Goal: Task Accomplishment & Management: Complete application form

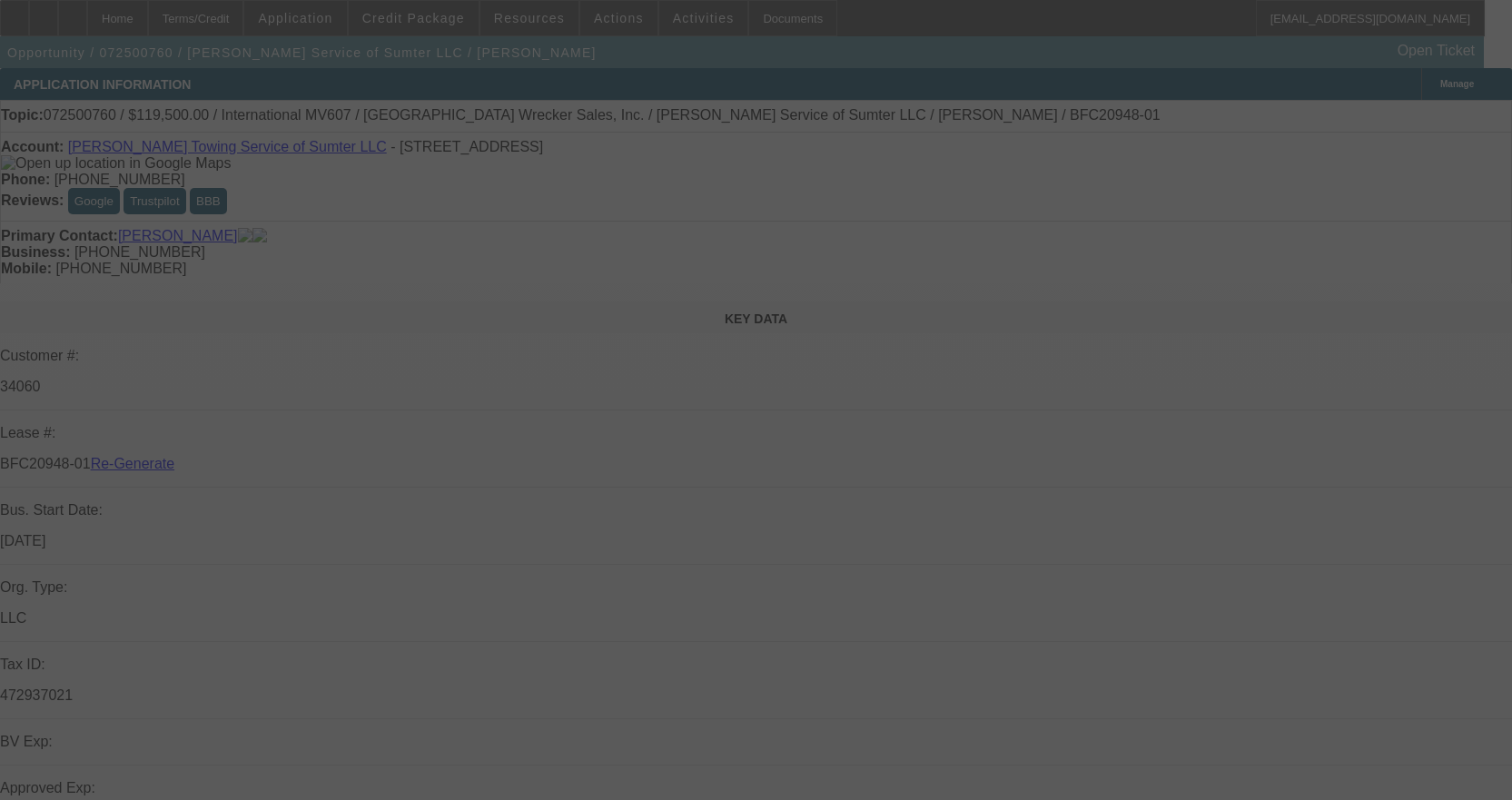
select select "3"
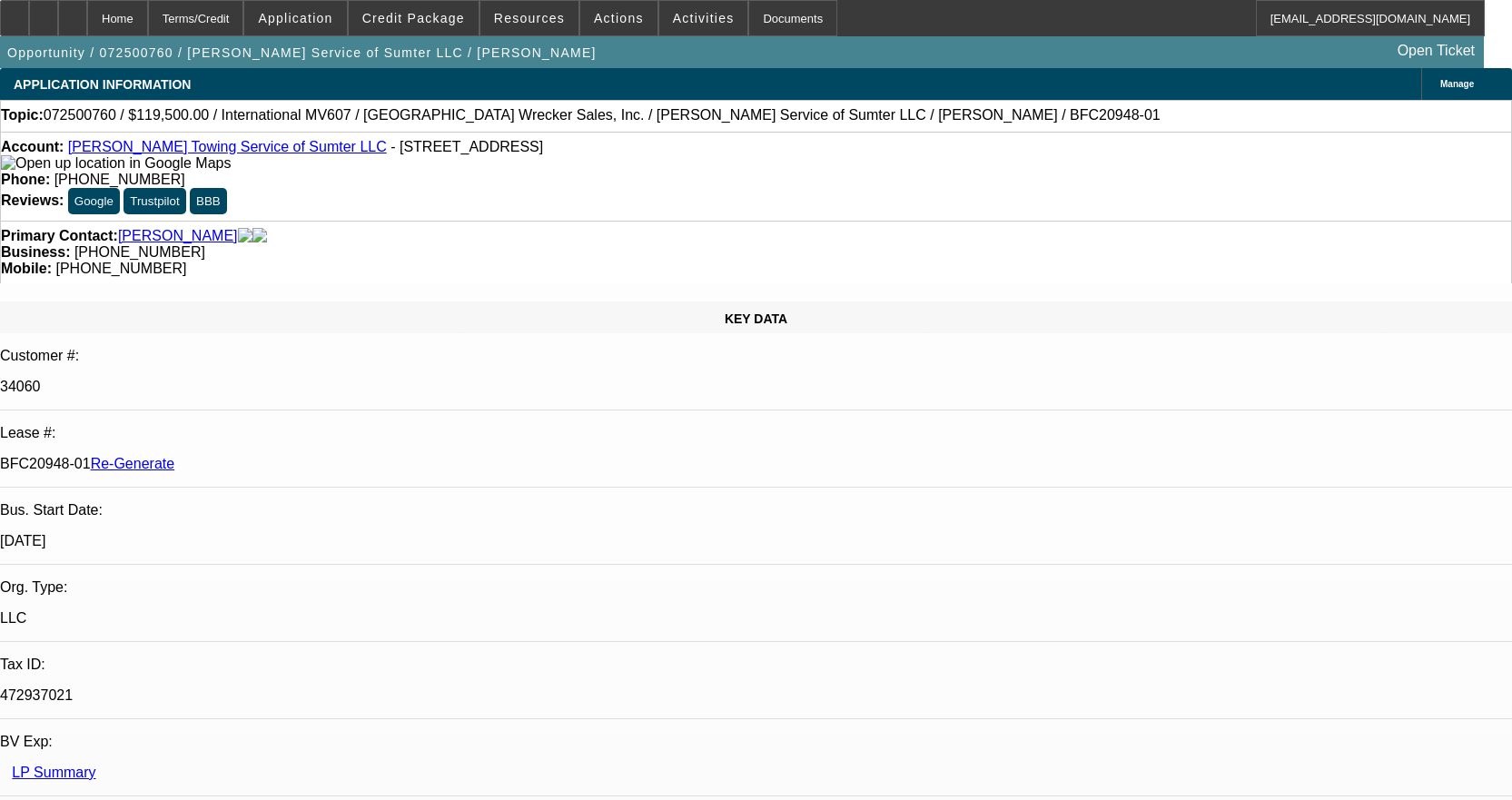
select select "0"
select select "2"
select select "0"
select select "6"
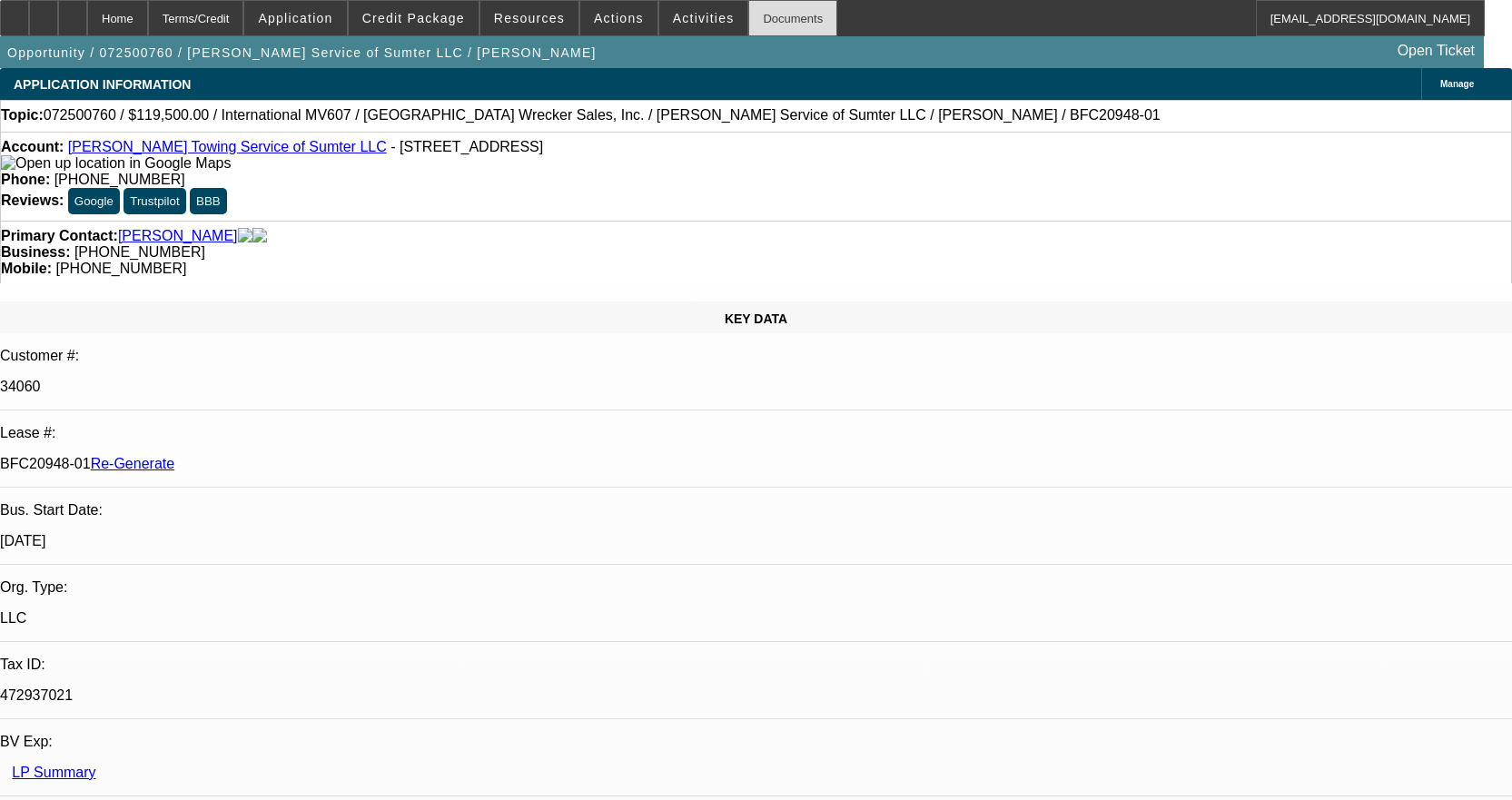
click at [789, 15] on div "Documents" at bounding box center [793, 18] width 89 height 36
click at [690, 16] on span "Activities" at bounding box center [703, 17] width 62 height 14
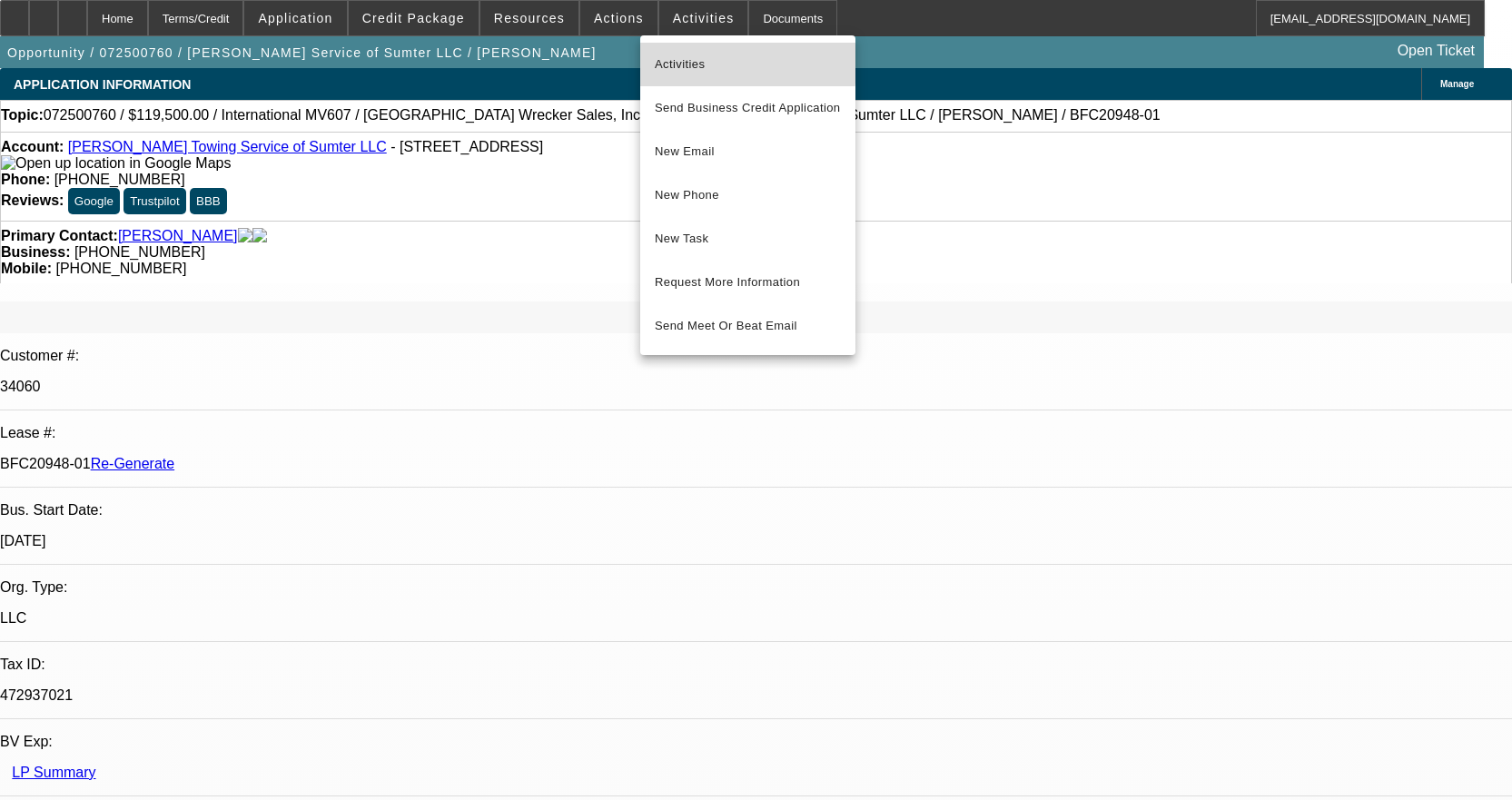
click at [682, 52] on button "Activities" at bounding box center [747, 65] width 216 height 44
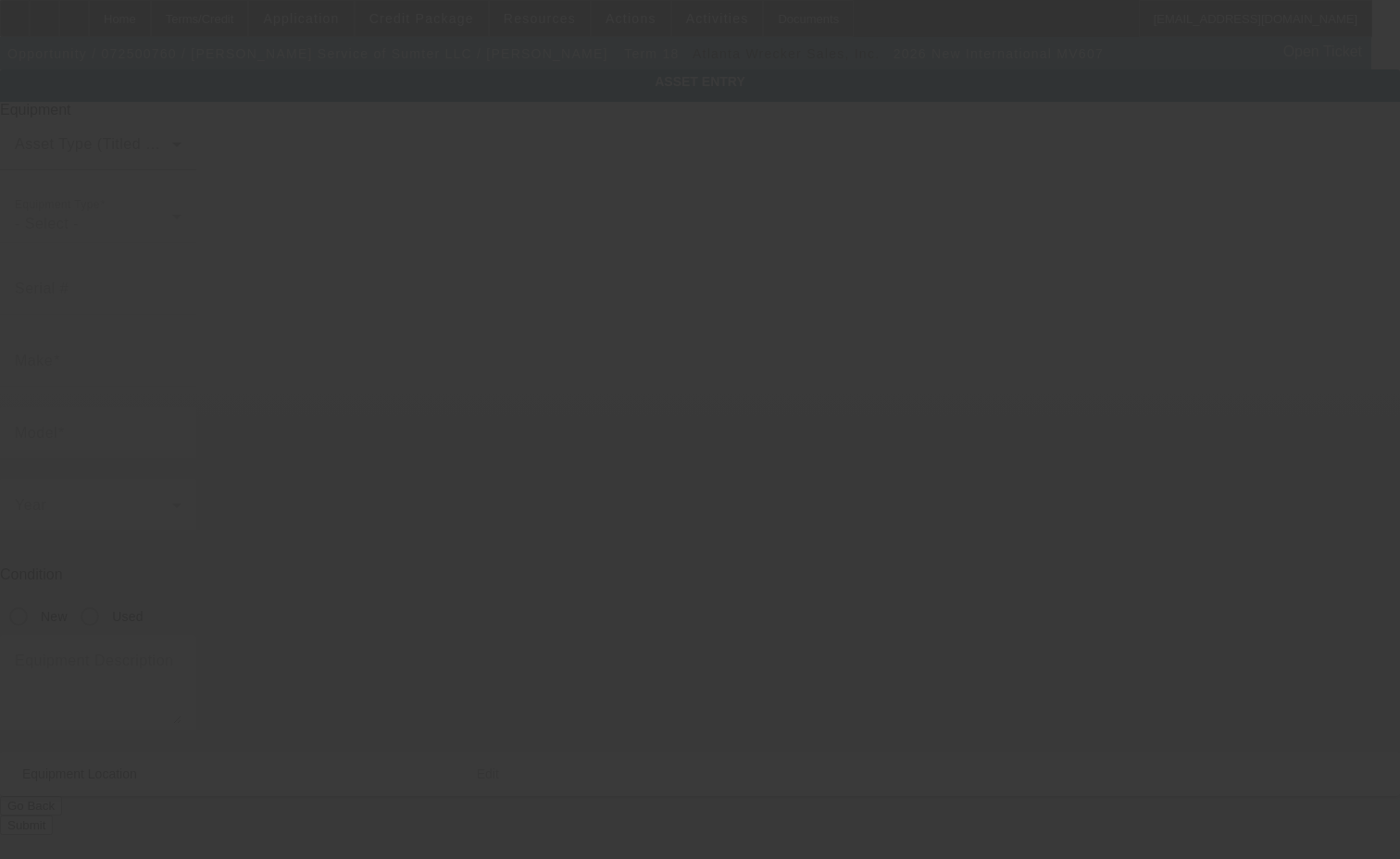
type input "3HAEUMML5TL707720"
type input "International"
type input "MV607"
radio input "true"
type textarea "with"
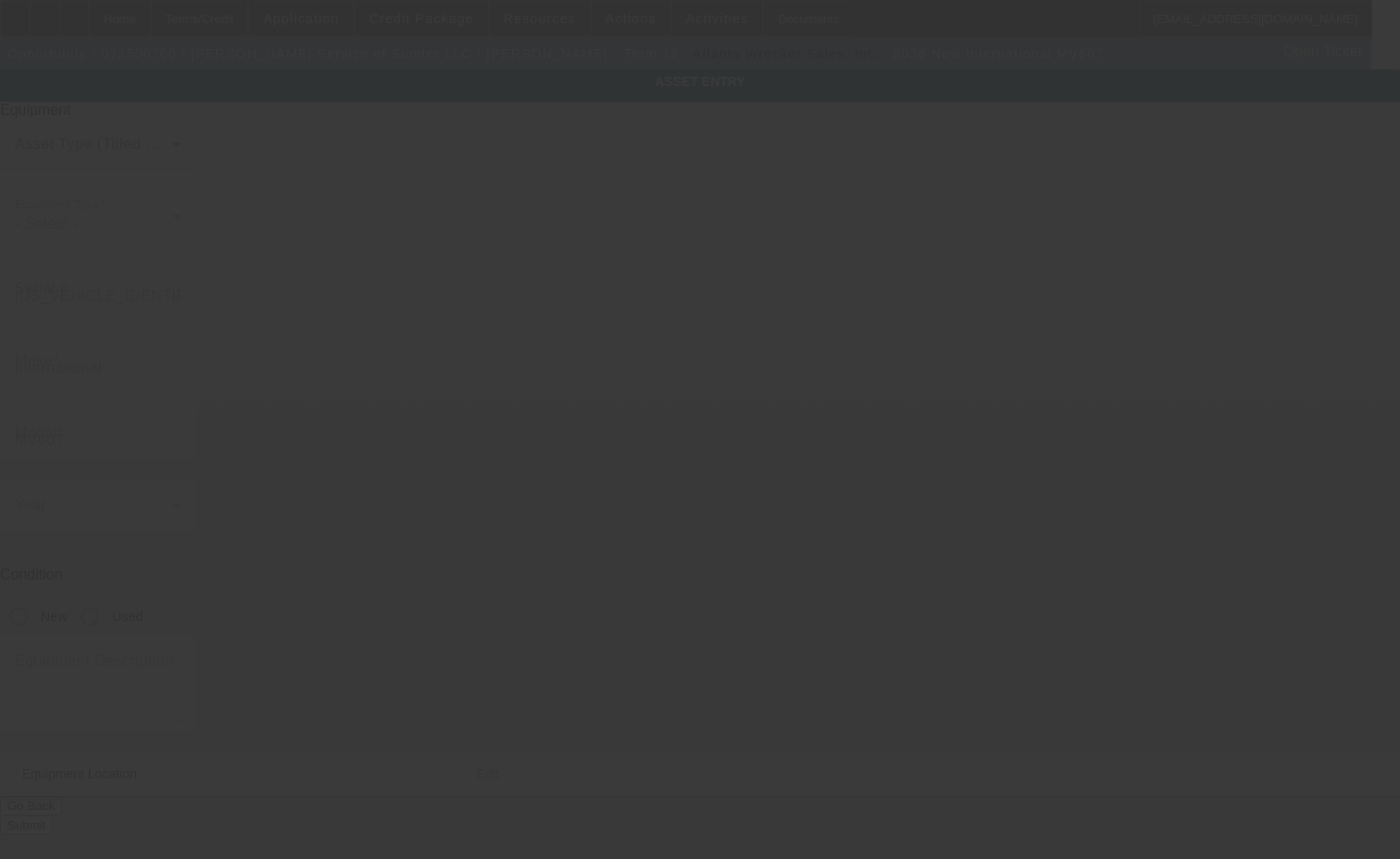
type input "1050 South Pike West"
type input "Sumter"
type input "29150"
type input "Sumter"
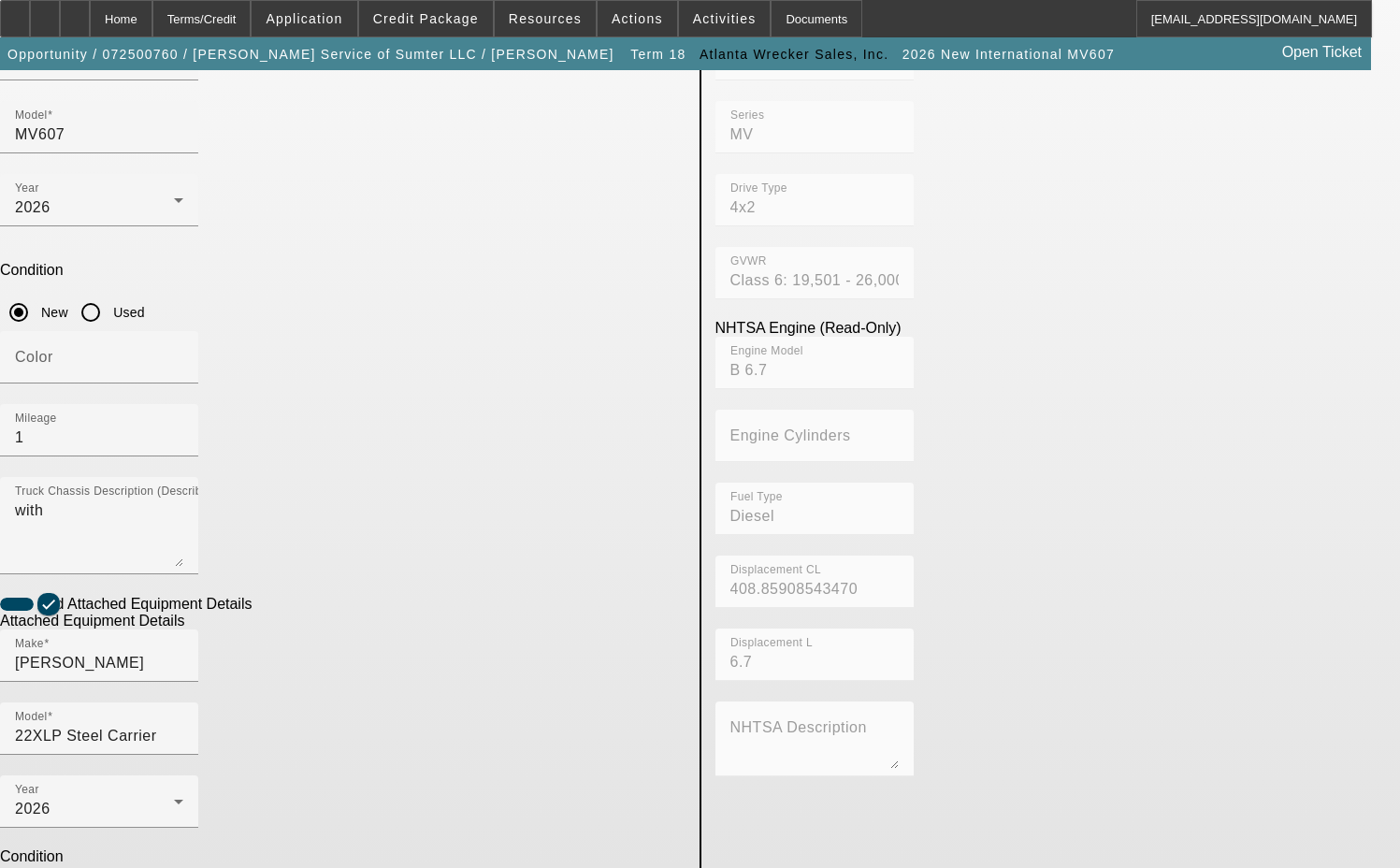
scroll to position [337, 0]
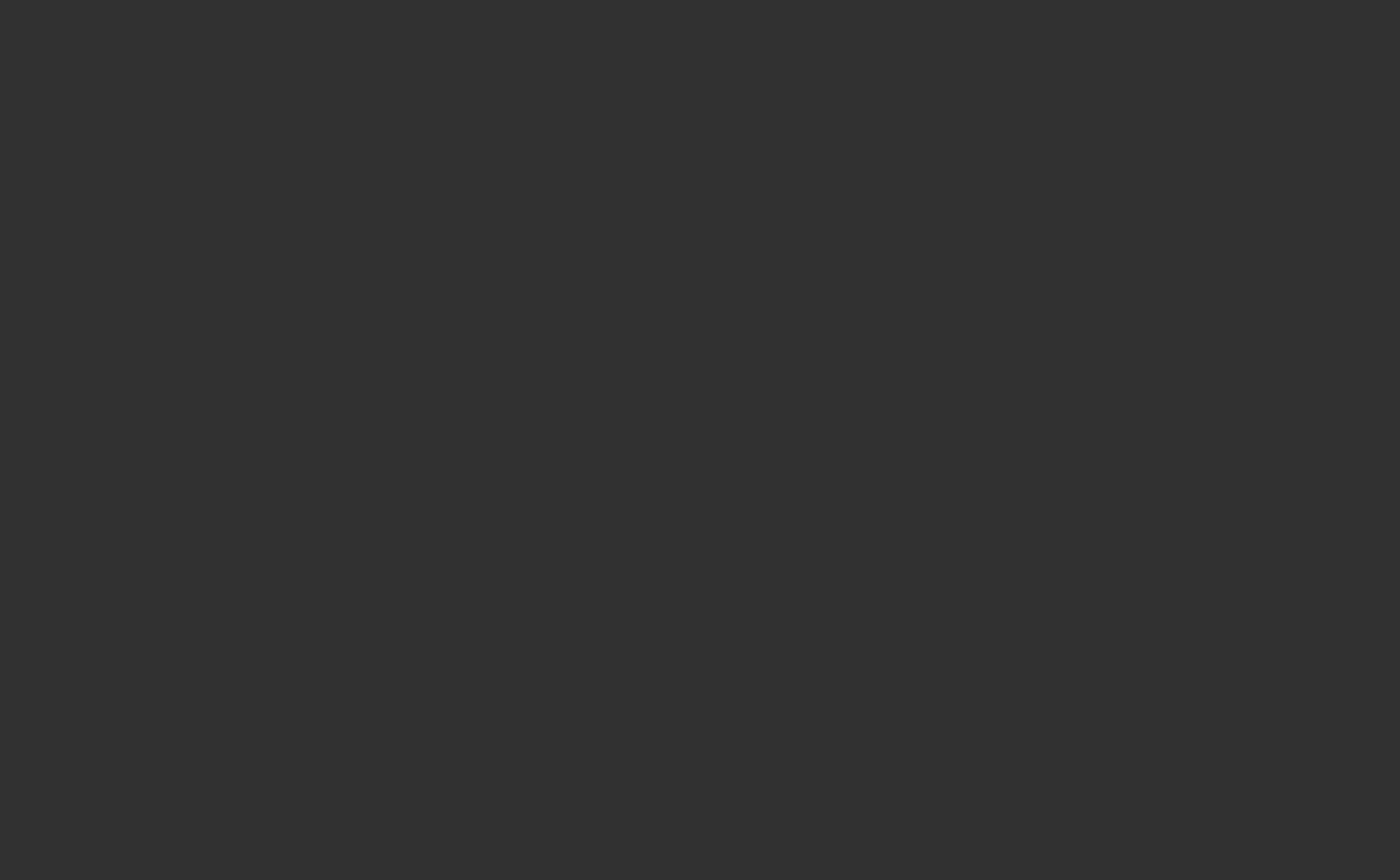
select select "3"
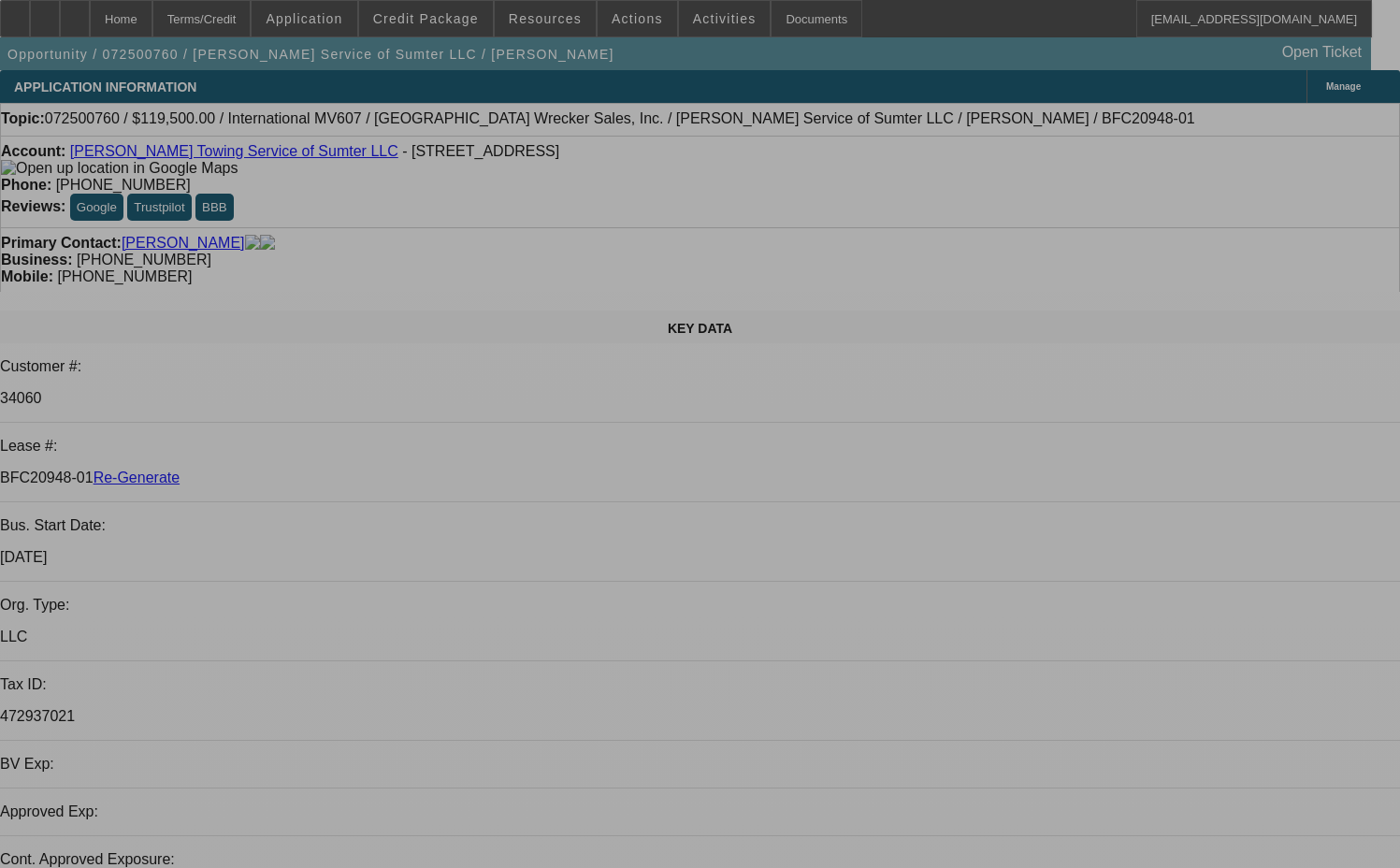
select select "0"
select select "2"
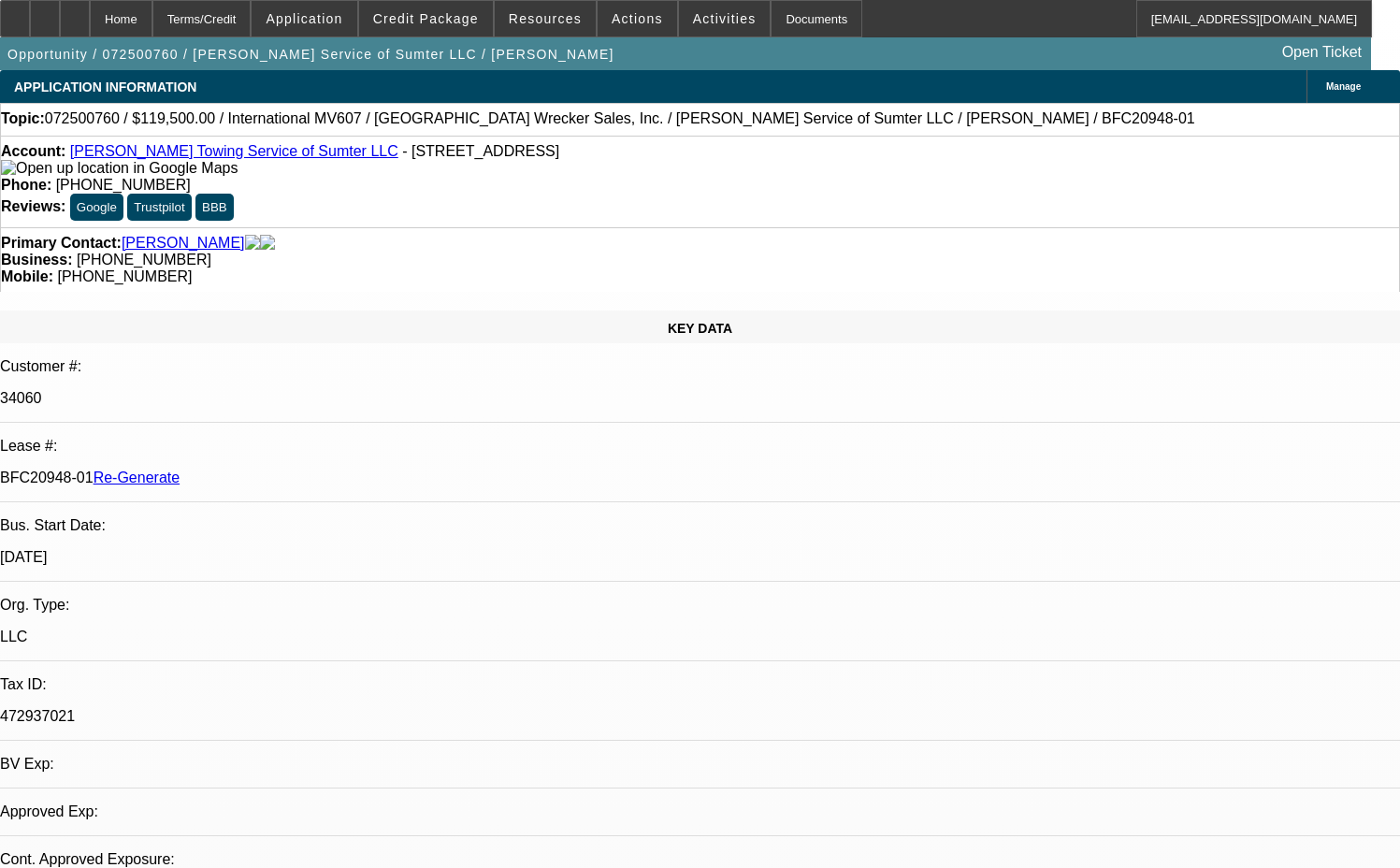
select select "2"
select select "0"
select select "6"
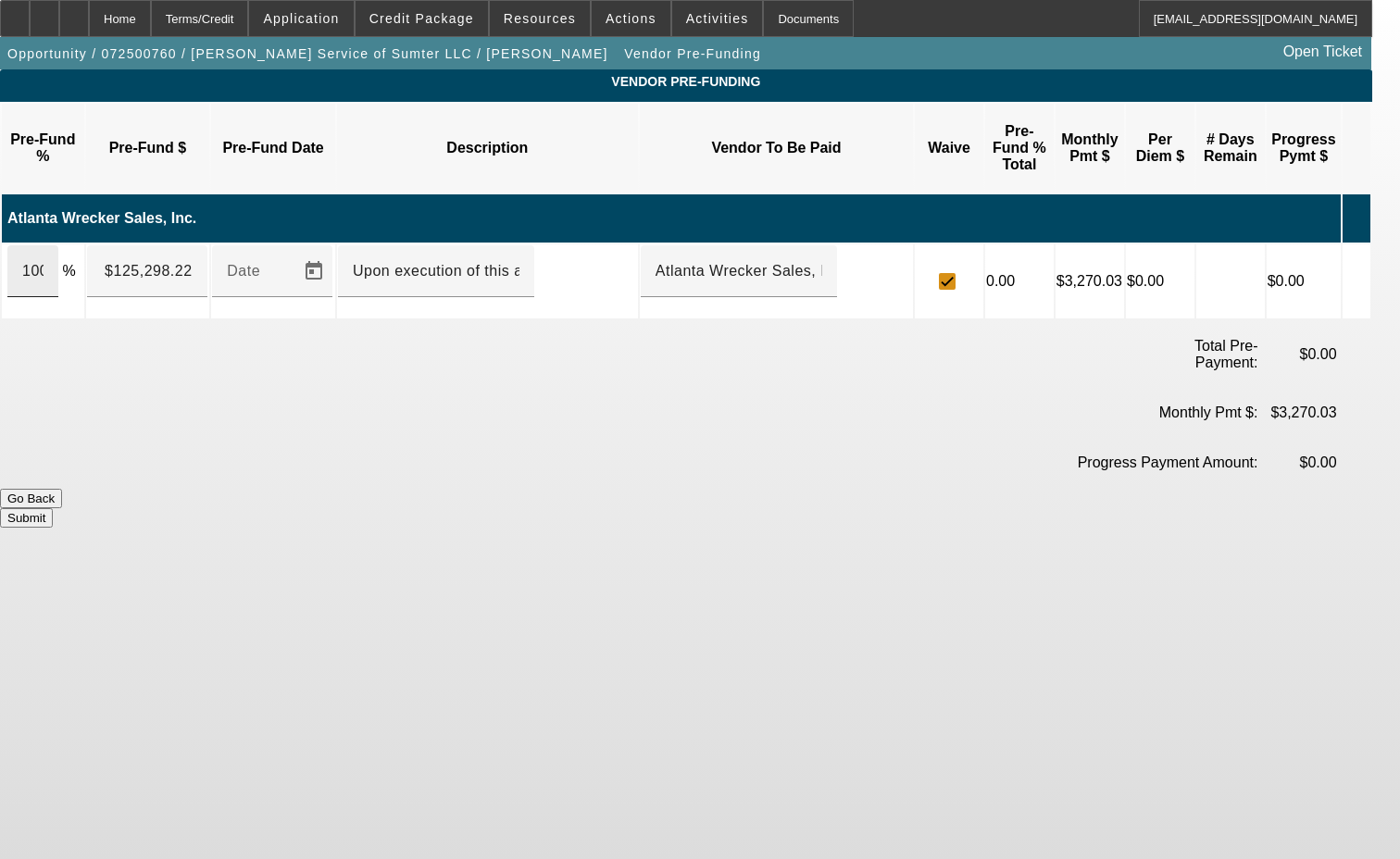
click at [58, 245] on div "100" at bounding box center [33, 271] width 51 height 52
type input "$126,693.44"
click at [52, 508] on button "Submit" at bounding box center [26, 518] width 52 height 19
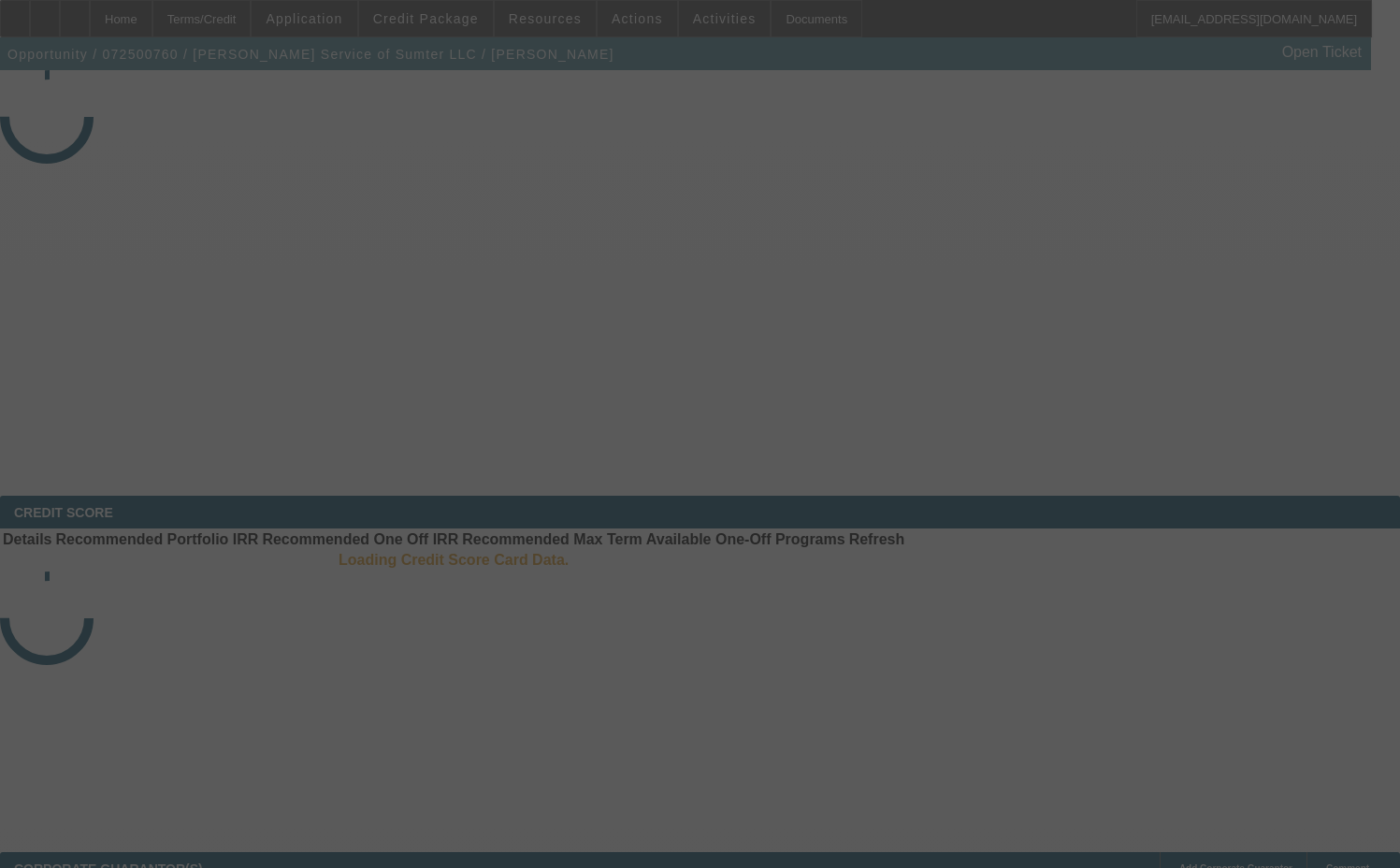
select select "3"
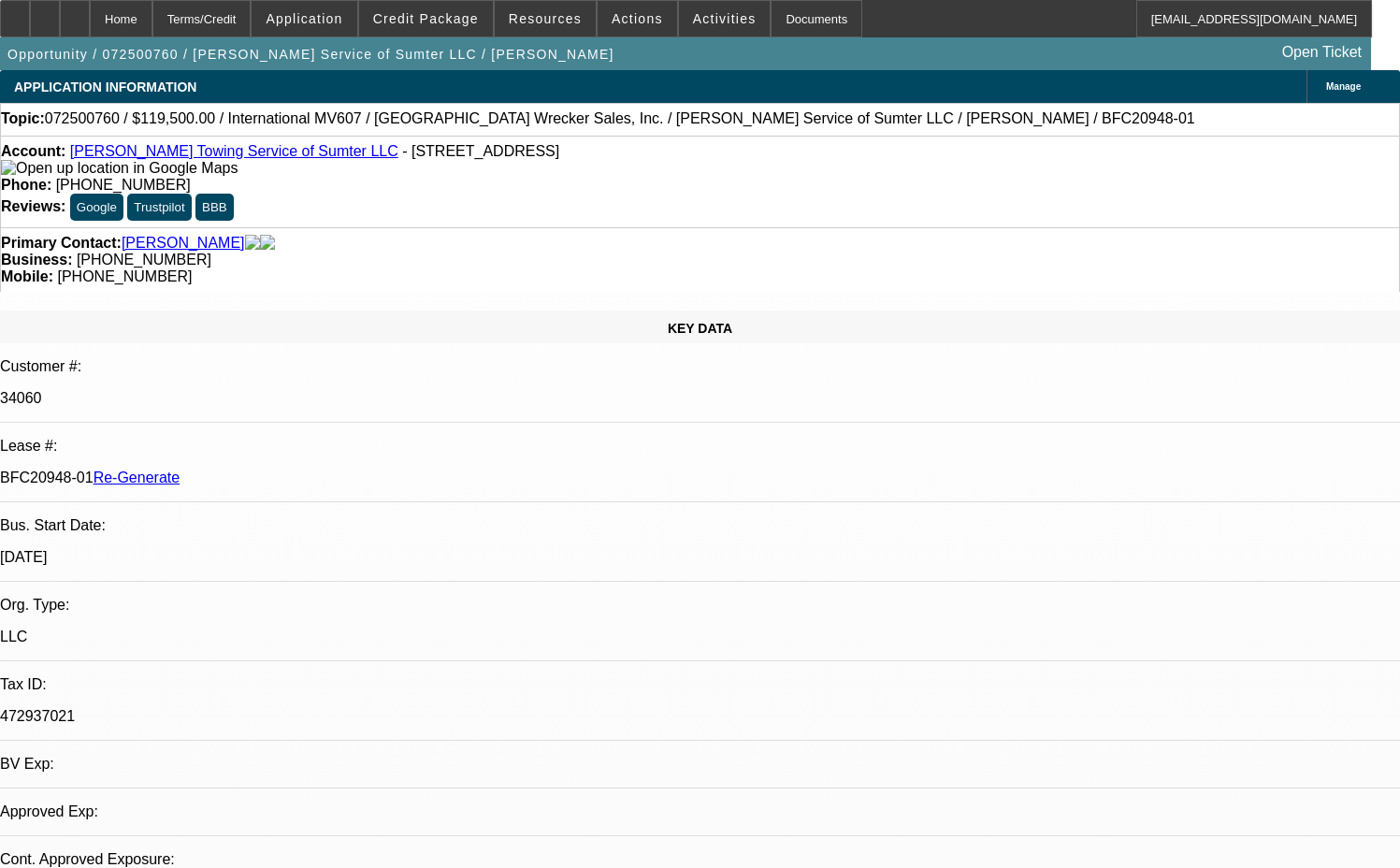
select select "0"
select select "2"
select select "0"
select select "6"
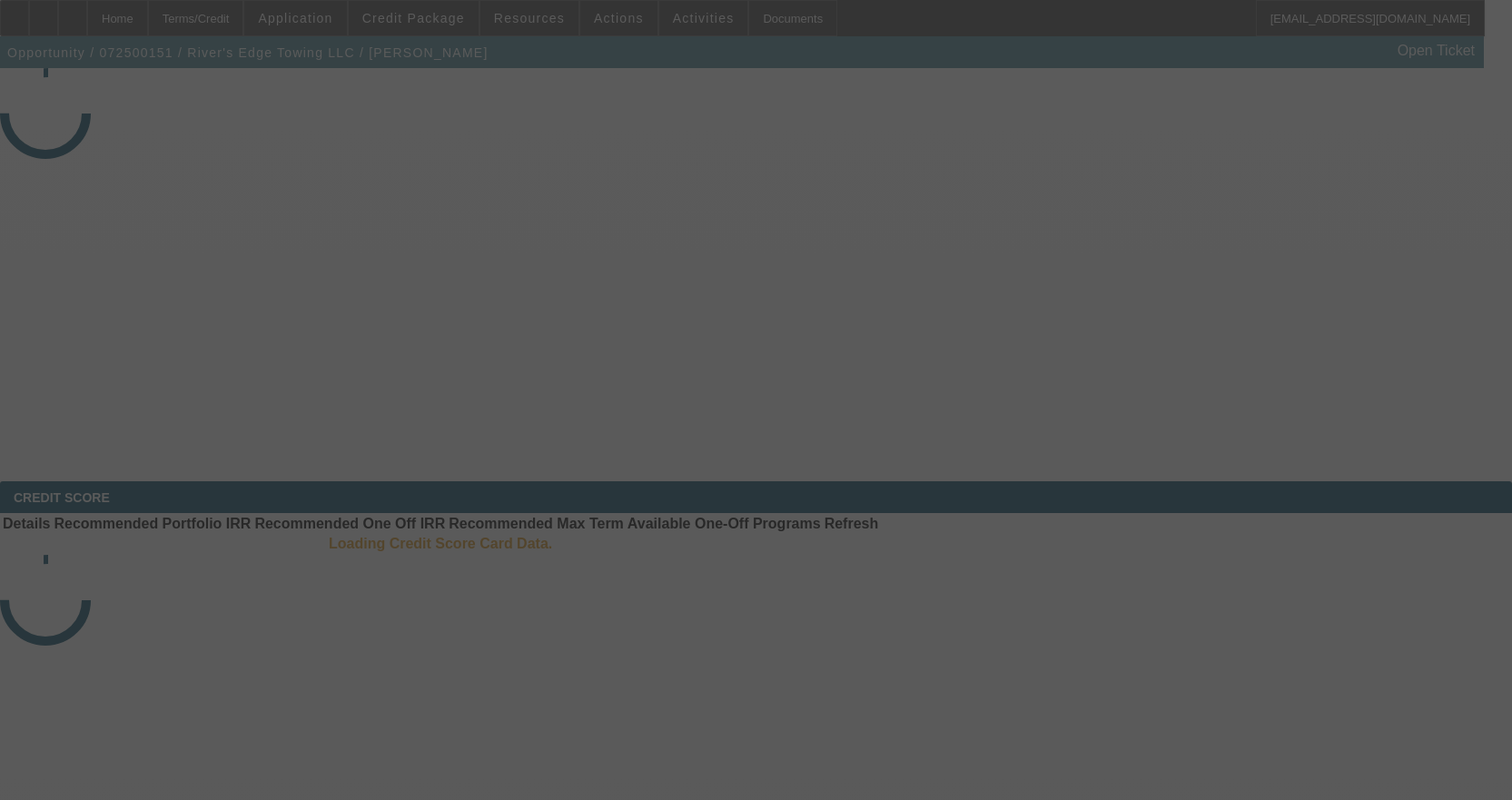
select select "3"
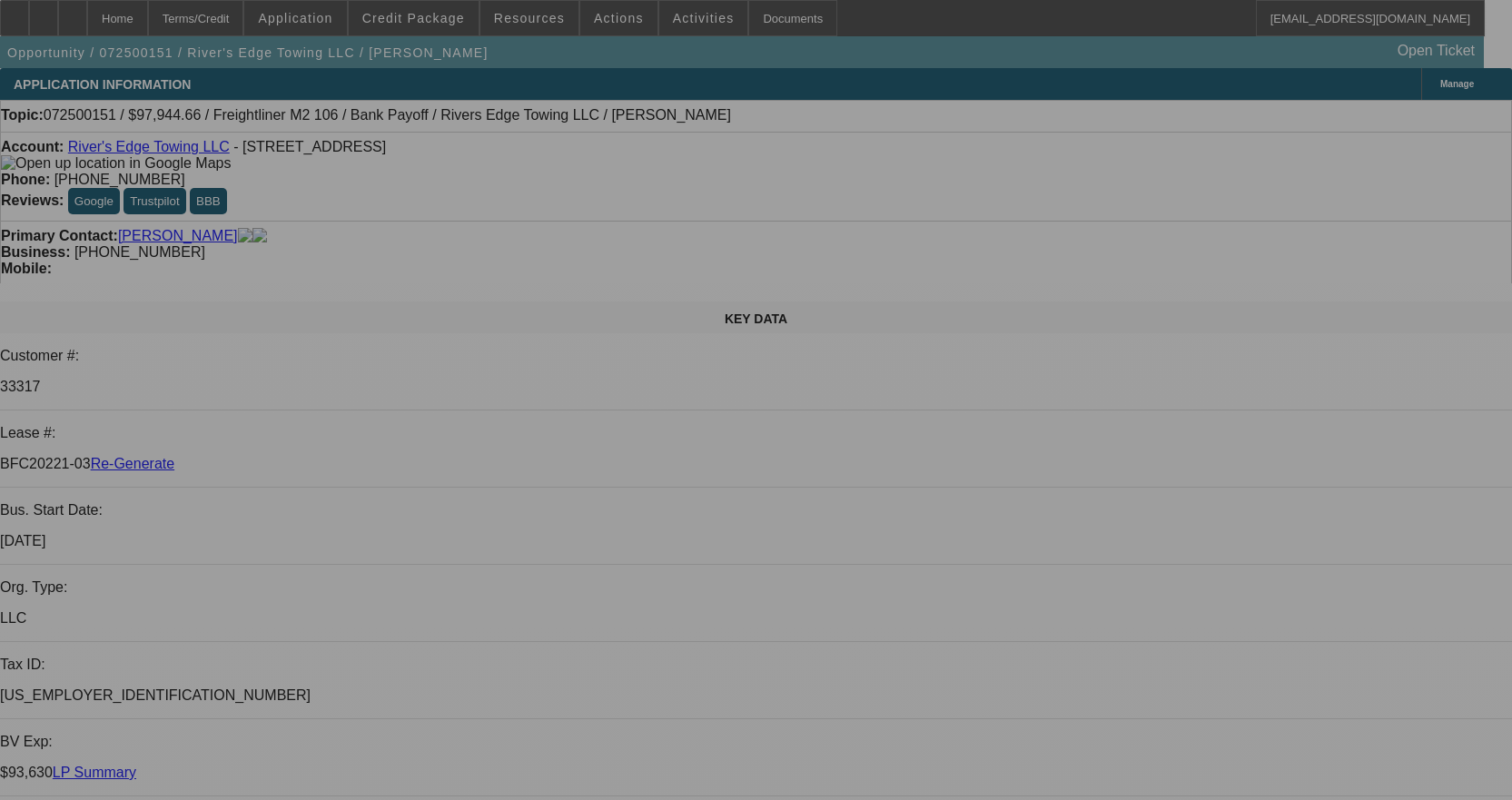
select select "0"
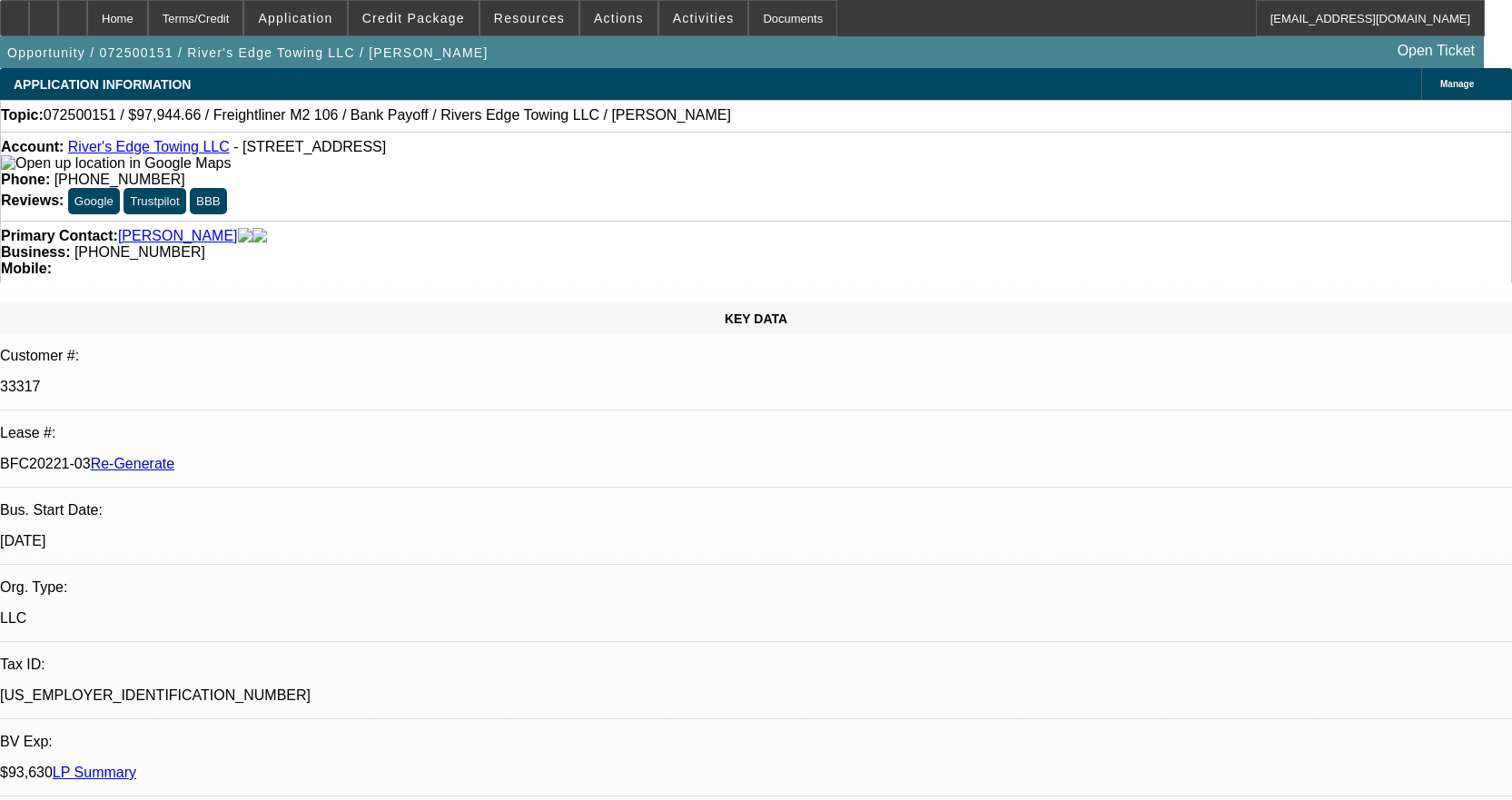
select select "2"
select select "0"
select select "6"
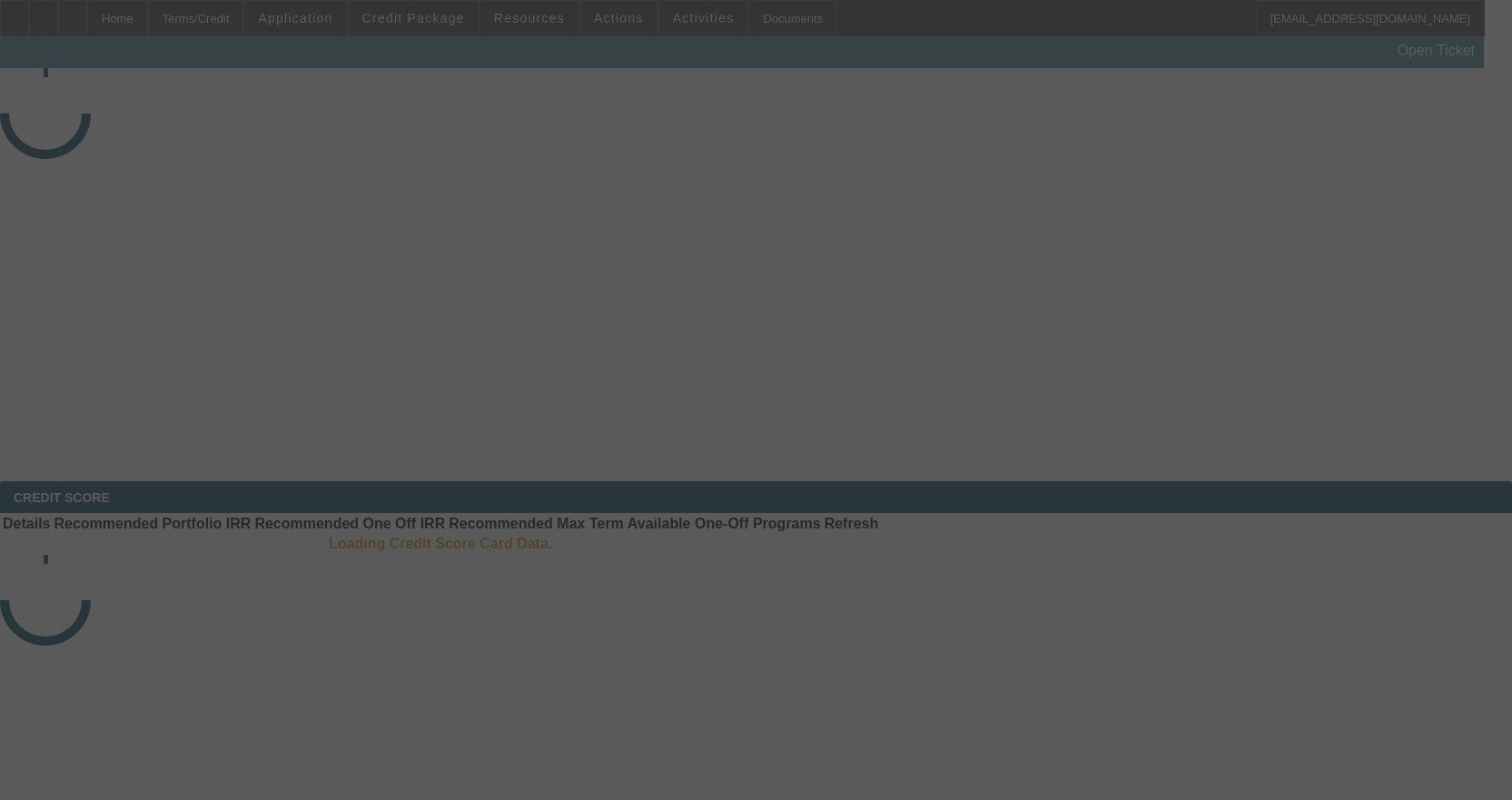
select select "3"
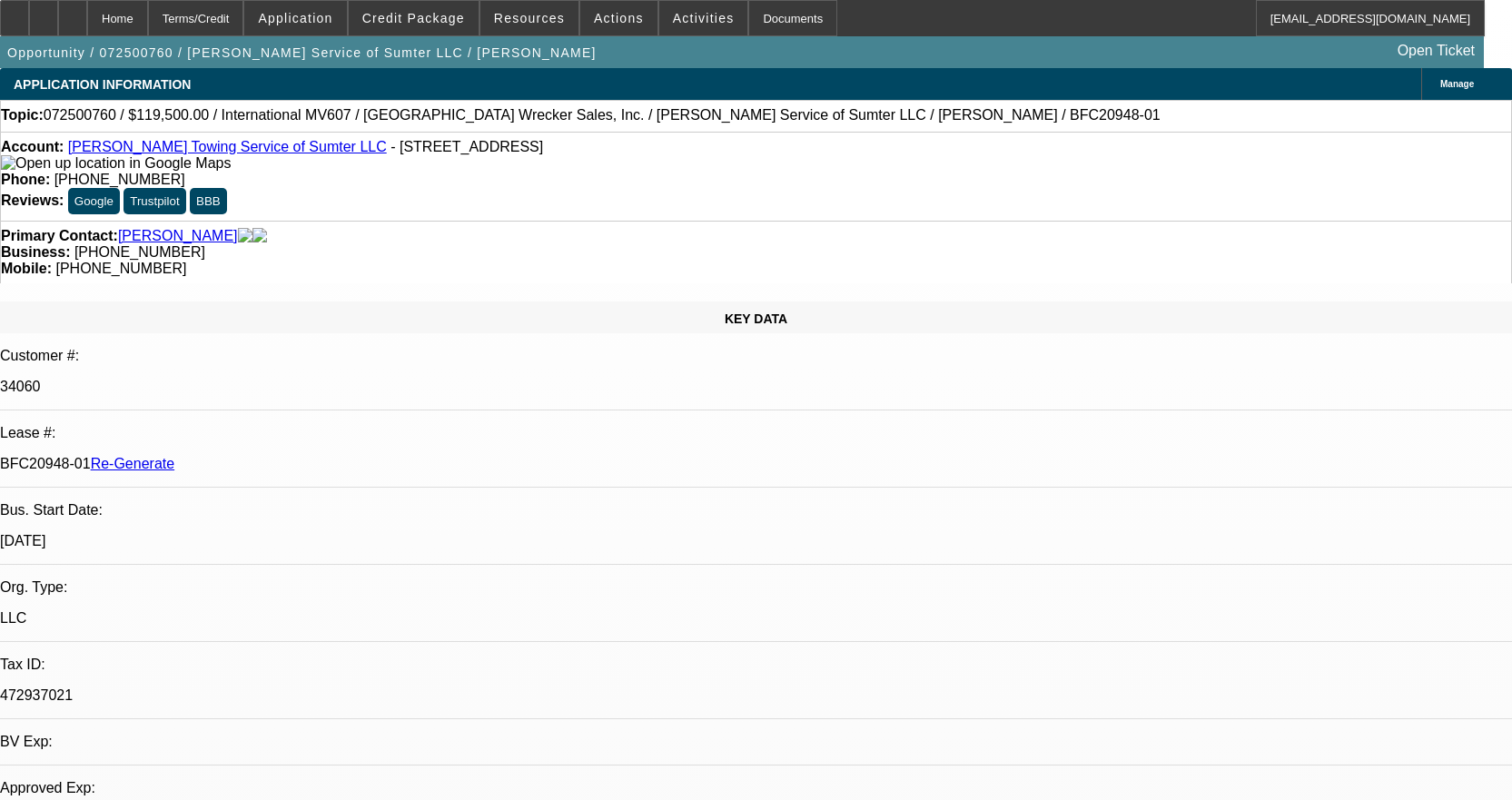
select select "0"
select select "2"
select select "0"
select select "6"
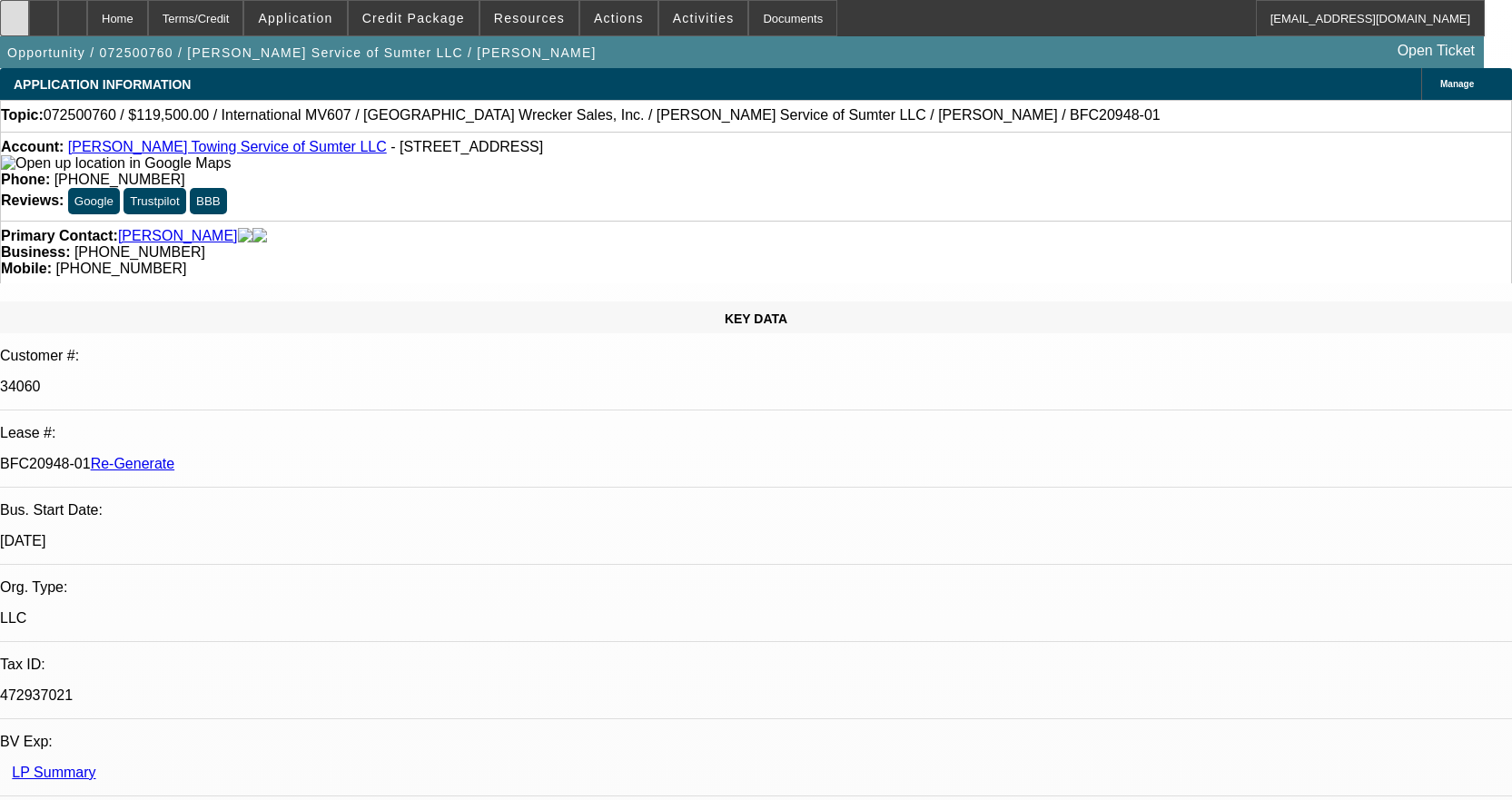
click at [29, 8] on div at bounding box center [14, 18] width 29 height 36
click at [696, 12] on span "Activities" at bounding box center [703, 17] width 62 height 14
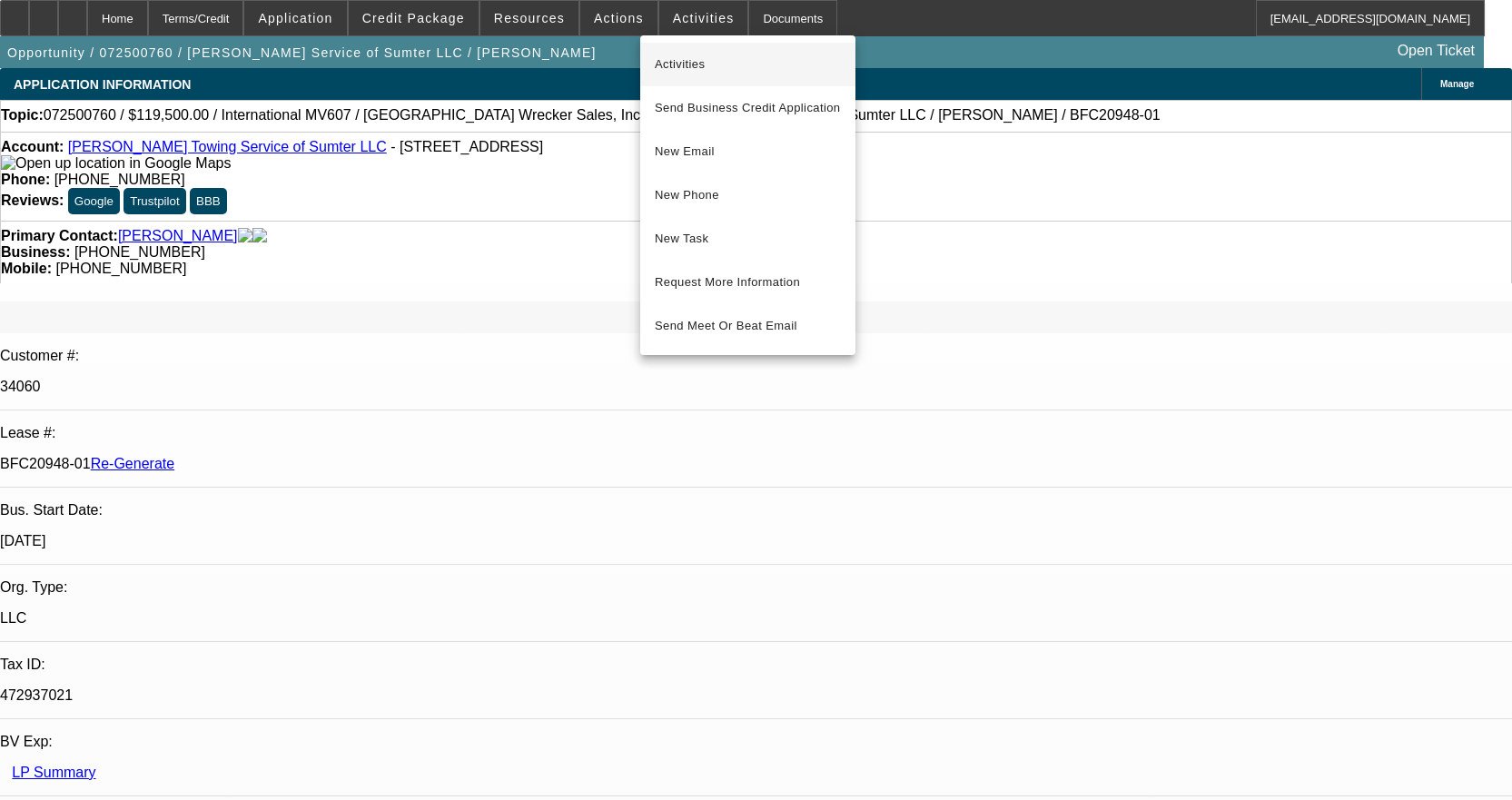
click at [677, 62] on span "Activities" at bounding box center [747, 64] width 186 height 22
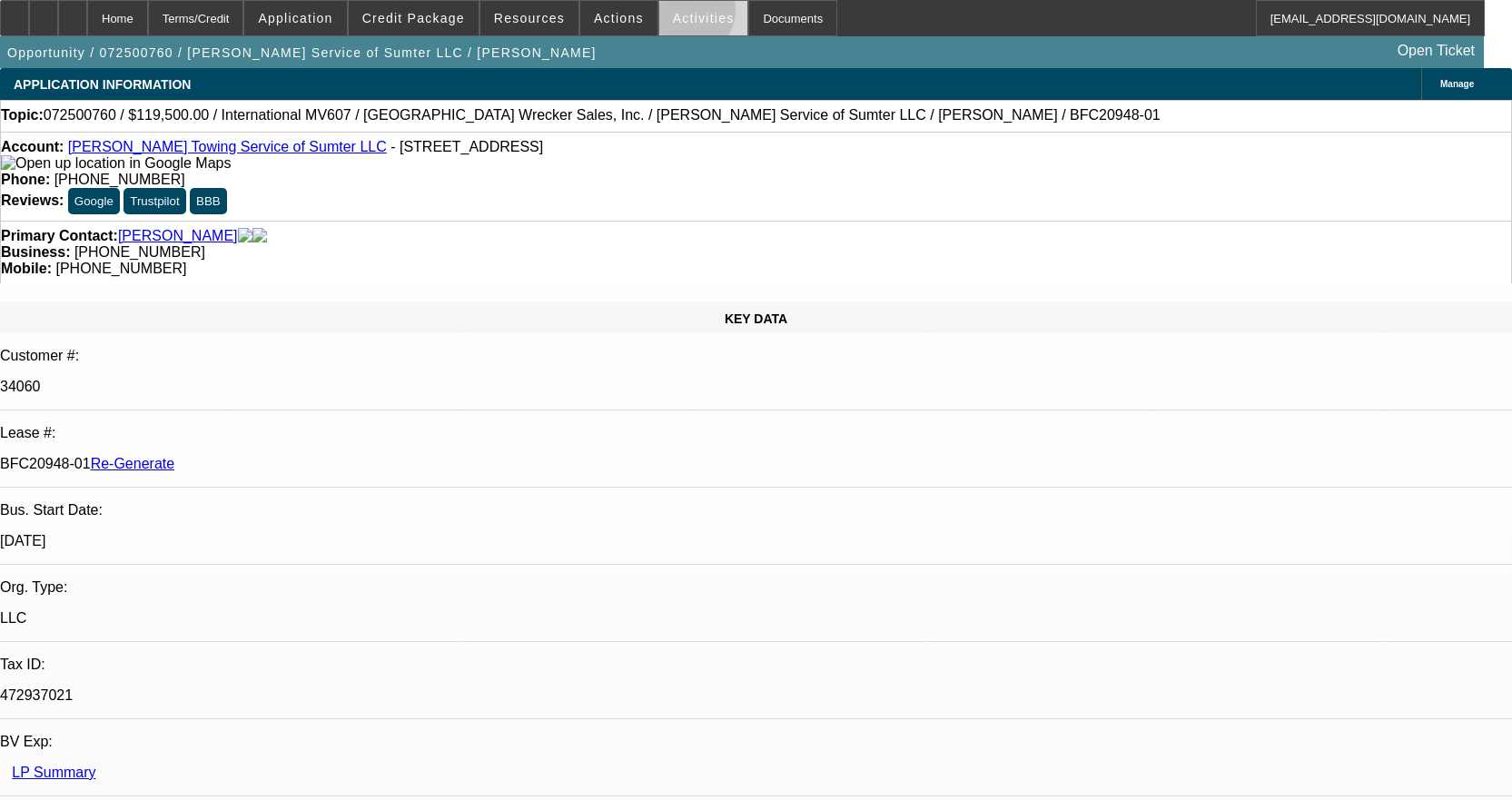
click at [672, 13] on span "Activities" at bounding box center [703, 17] width 62 height 14
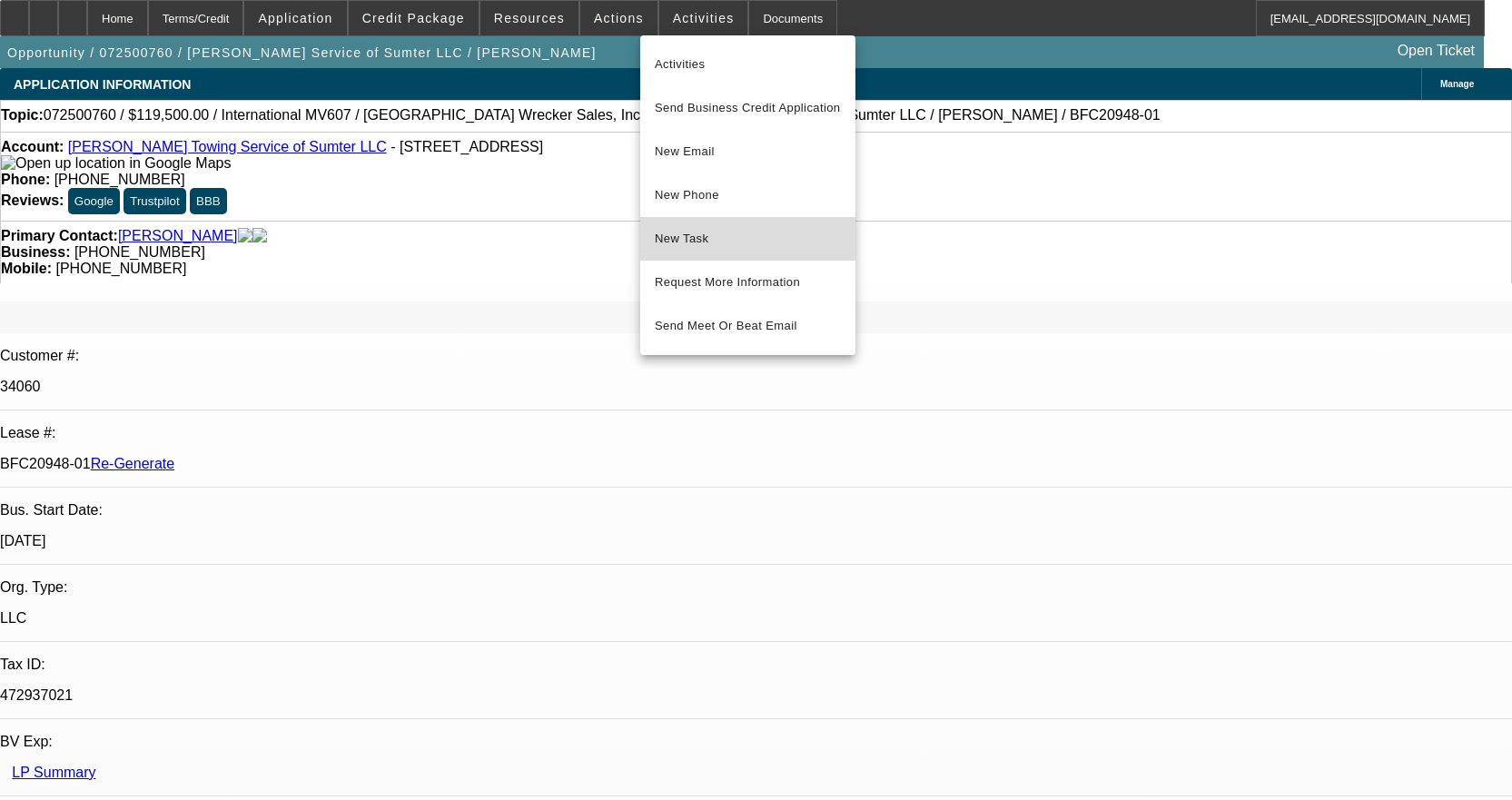
click at [687, 248] on span "New Task" at bounding box center [747, 238] width 186 height 22
